Goal: Navigation & Orientation: Find specific page/section

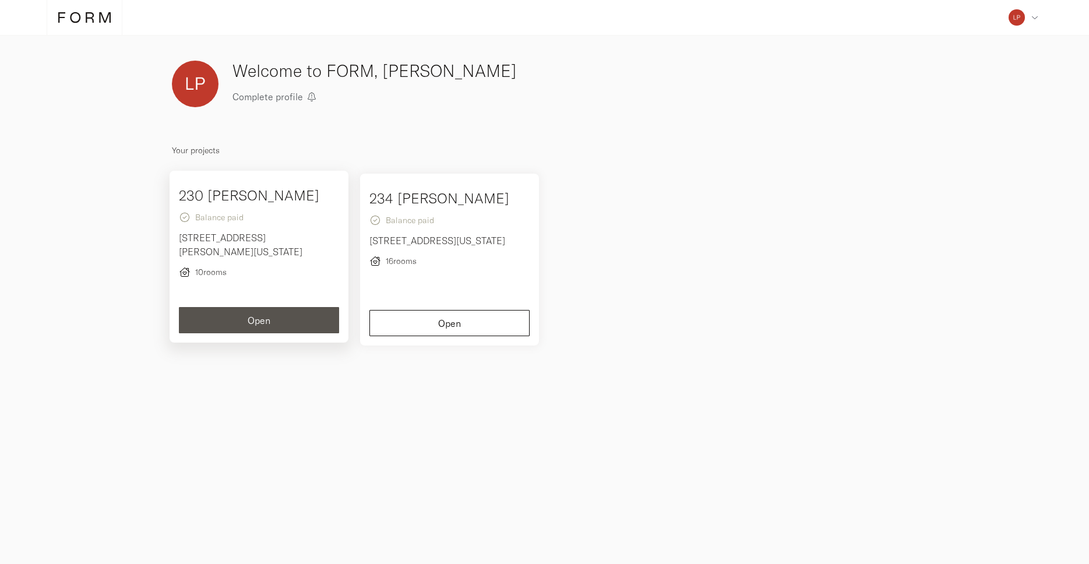
click at [266, 322] on span "Open" at bounding box center [259, 320] width 23 height 9
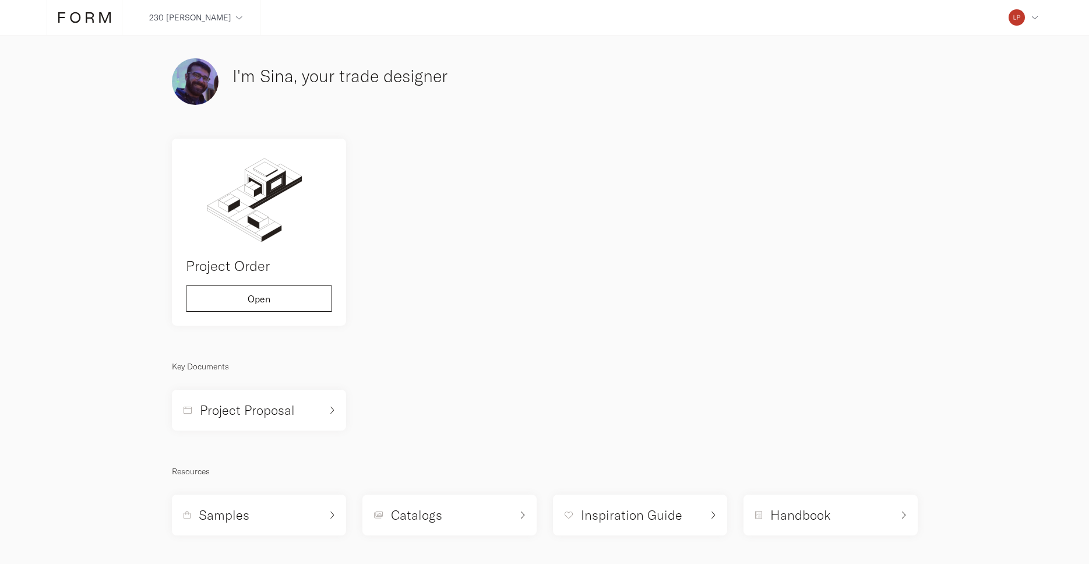
scroll to position [1, 0]
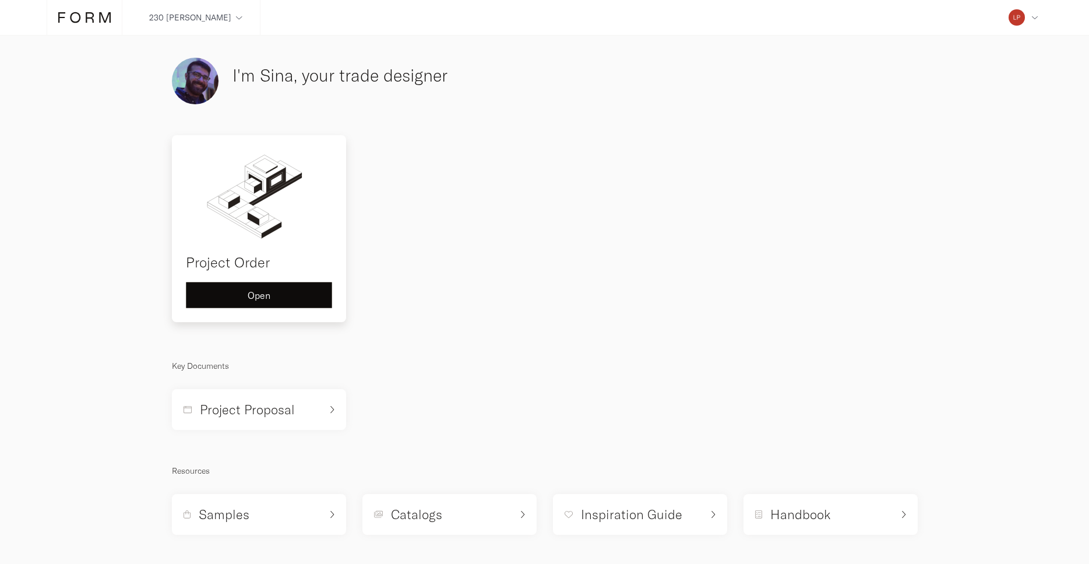
click at [305, 301] on button "Open" at bounding box center [259, 295] width 146 height 26
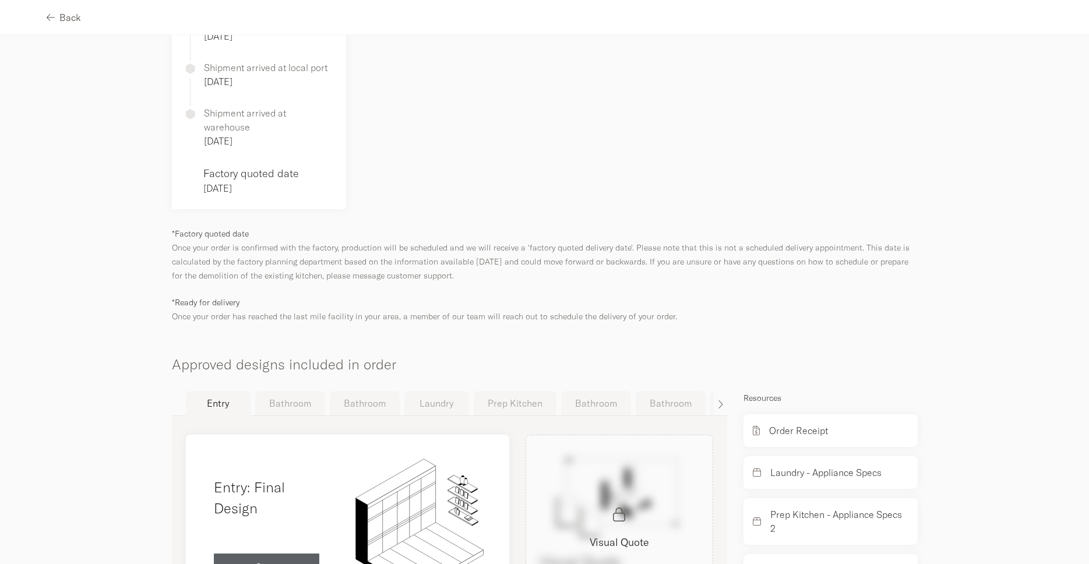
scroll to position [562, 0]
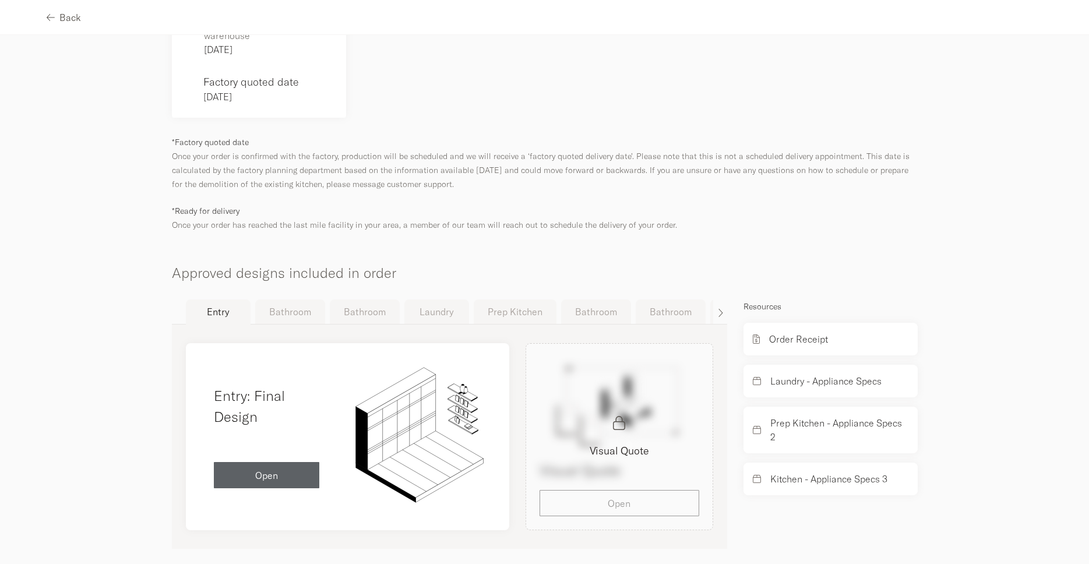
click at [440, 299] on button "Laundry" at bounding box center [436, 311] width 65 height 24
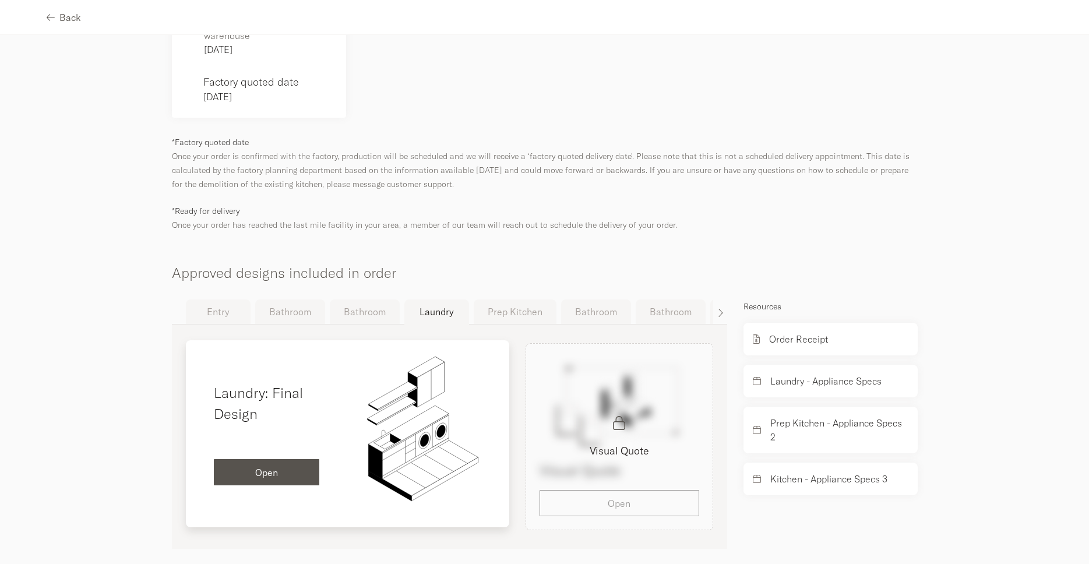
click at [262, 459] on button "Open" at bounding box center [267, 472] width 106 height 26
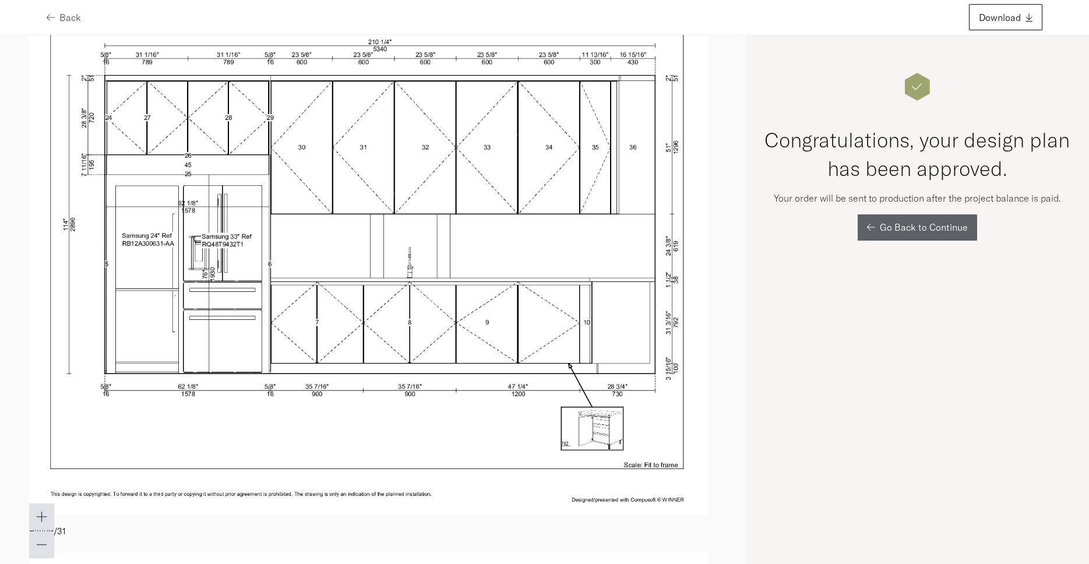
scroll to position [4022, 0]
click at [59, 22] on span "Back" at bounding box center [70, 17] width 22 height 9
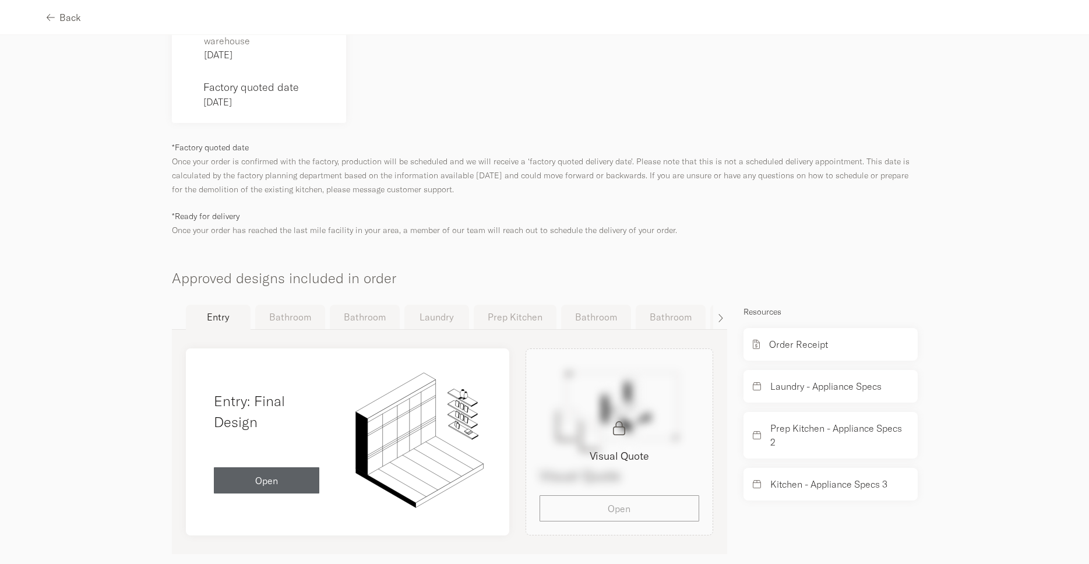
scroll to position [562, 0]
